Goal: Information Seeking & Learning: Find specific fact

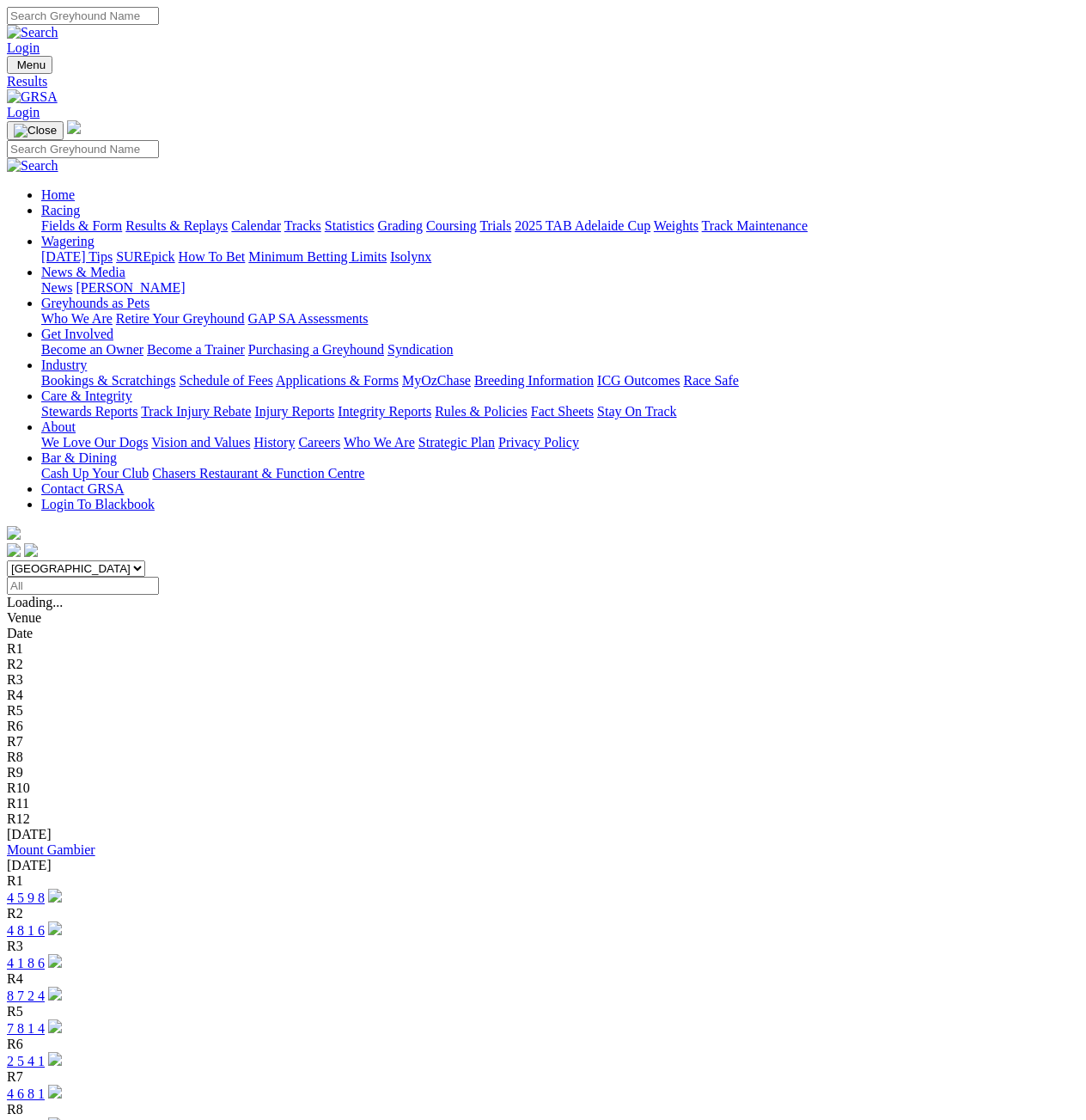
click at [44, 890] on link "4 5 9 8" at bounding box center [26, 897] width 37 height 15
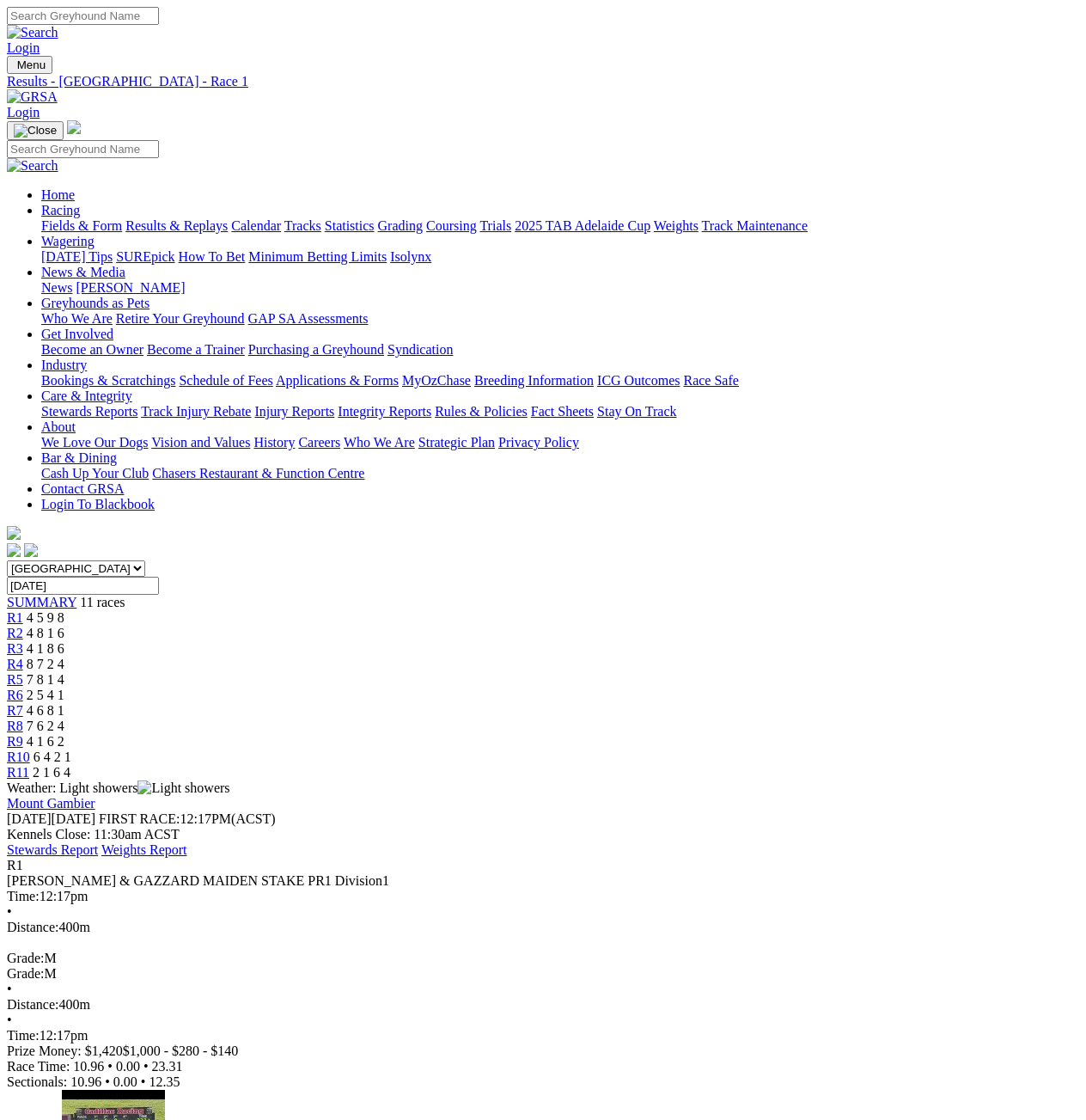
click at [64, 672] on span "7 8 1 4" at bounding box center [45, 679] width 37 height 15
click at [24, 703] on span "R7" at bounding box center [15, 710] width 17 height 15
click at [64, 719] on span "7 6 2 4" at bounding box center [45, 726] width 37 height 15
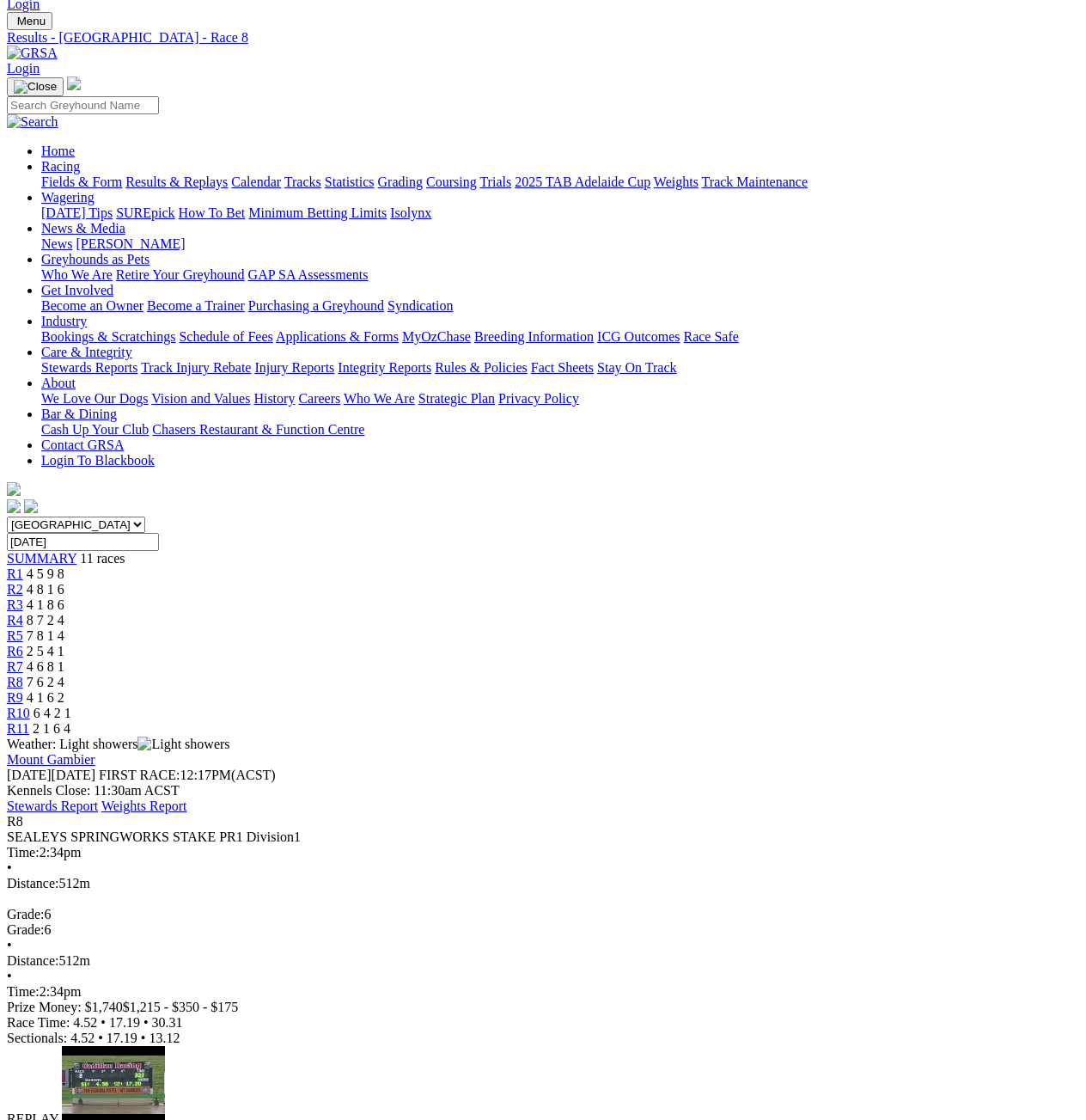
scroll to position [48, 0]
